Goal: Navigation & Orientation: Find specific page/section

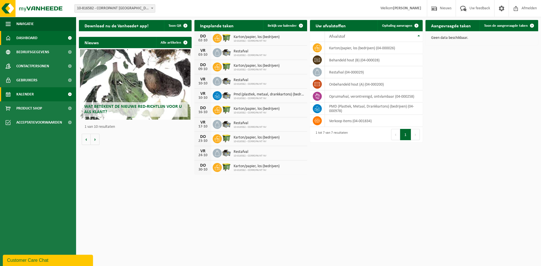
click at [33, 91] on span "Kalender" at bounding box center [24, 94] width 17 height 14
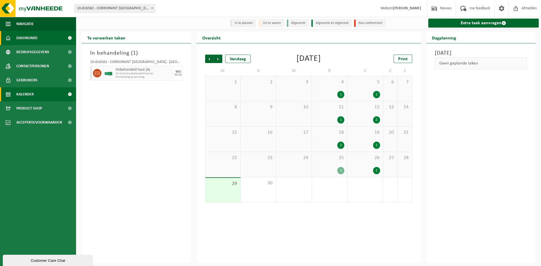
click at [26, 34] on span "Dashboard" at bounding box center [26, 38] width 21 height 14
